Goal: Transaction & Acquisition: Purchase product/service

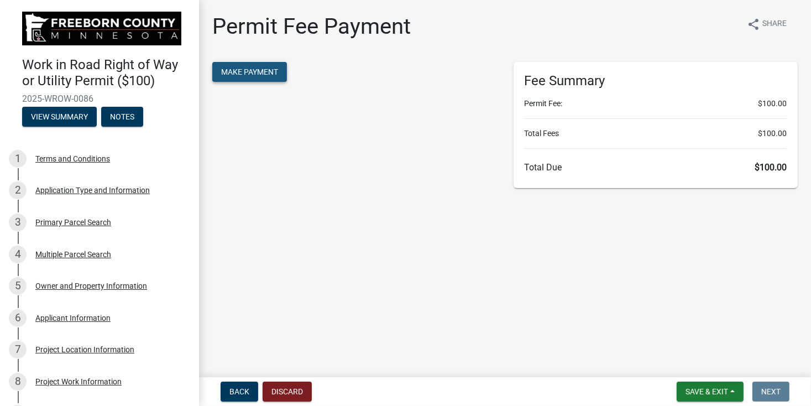
click at [250, 74] on span "Make Payment" at bounding box center [249, 71] width 57 height 9
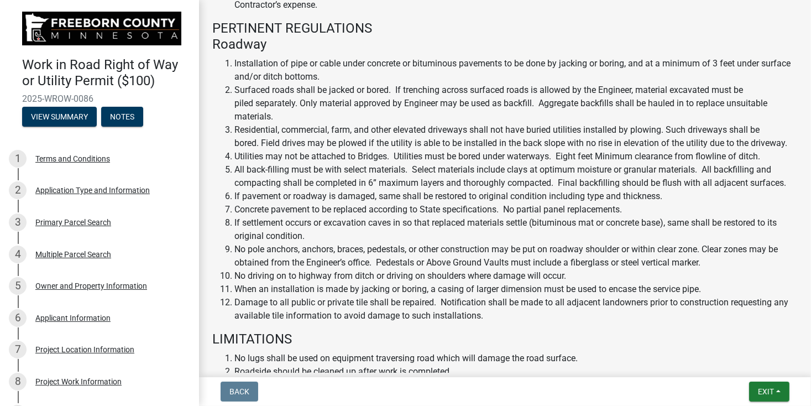
scroll to position [468, 0]
